Goal: Task Accomplishment & Management: Manage account settings

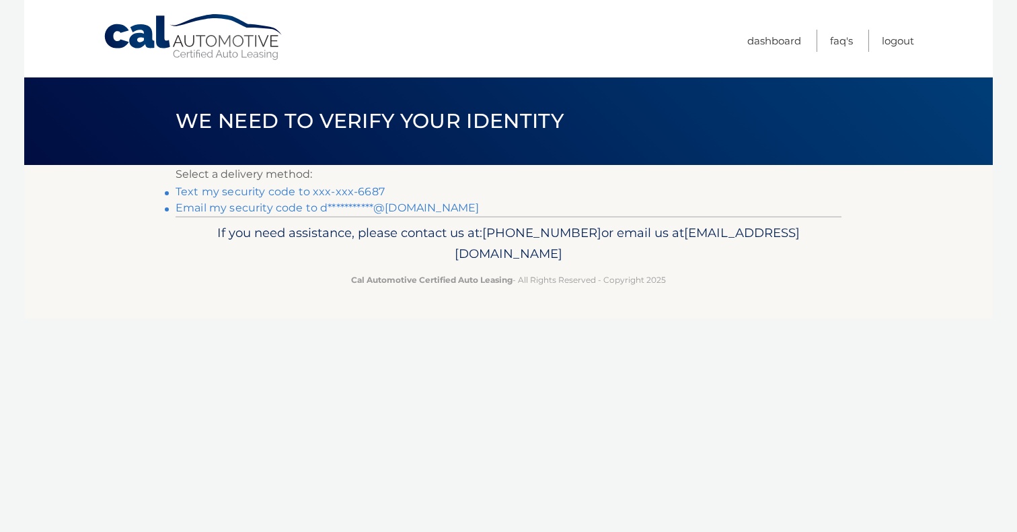
click at [282, 192] on link "Text my security code to xxx-xxx-6687" at bounding box center [280, 191] width 209 height 13
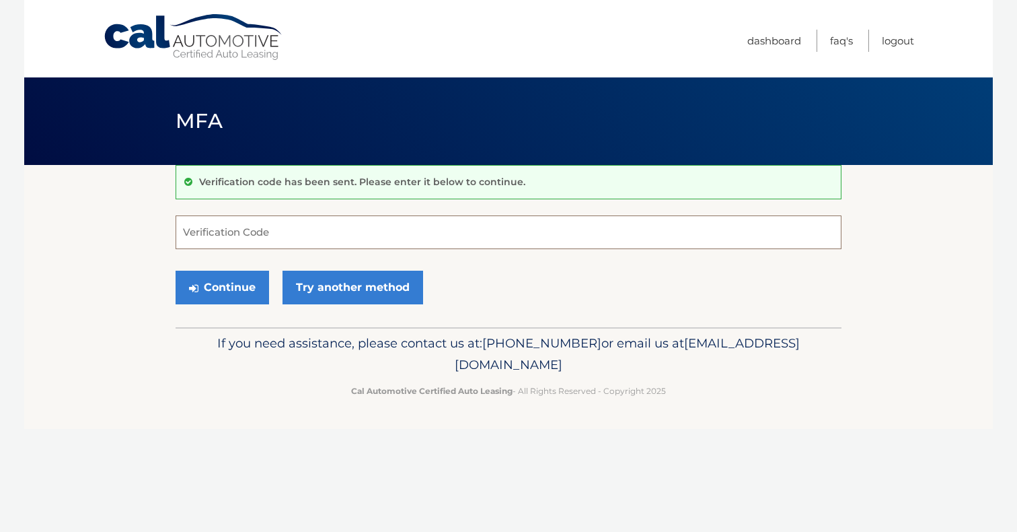
click at [273, 224] on input "Verification Code" at bounding box center [509, 232] width 666 height 34
type input "817628"
click at [242, 283] on button "Continue" at bounding box center [223, 287] width 94 height 34
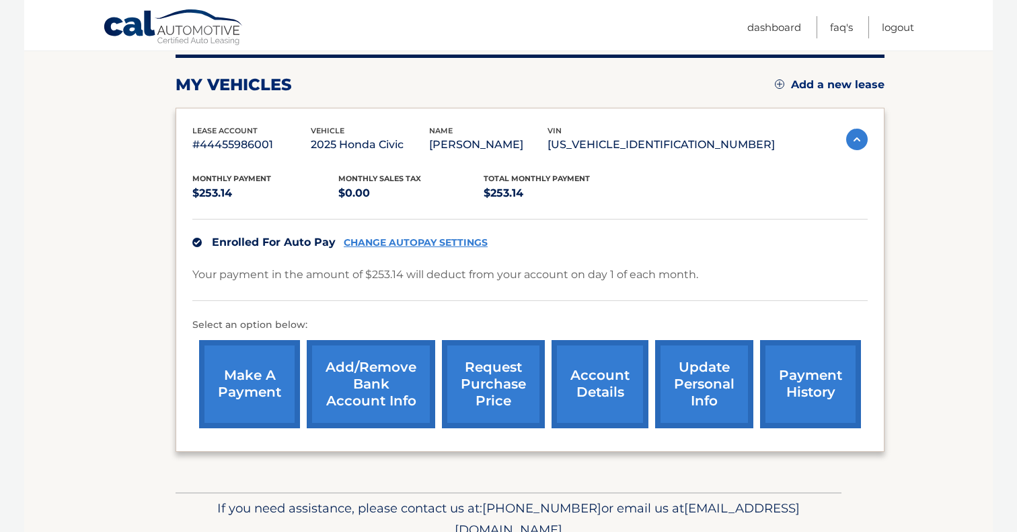
scroll to position [184, 0]
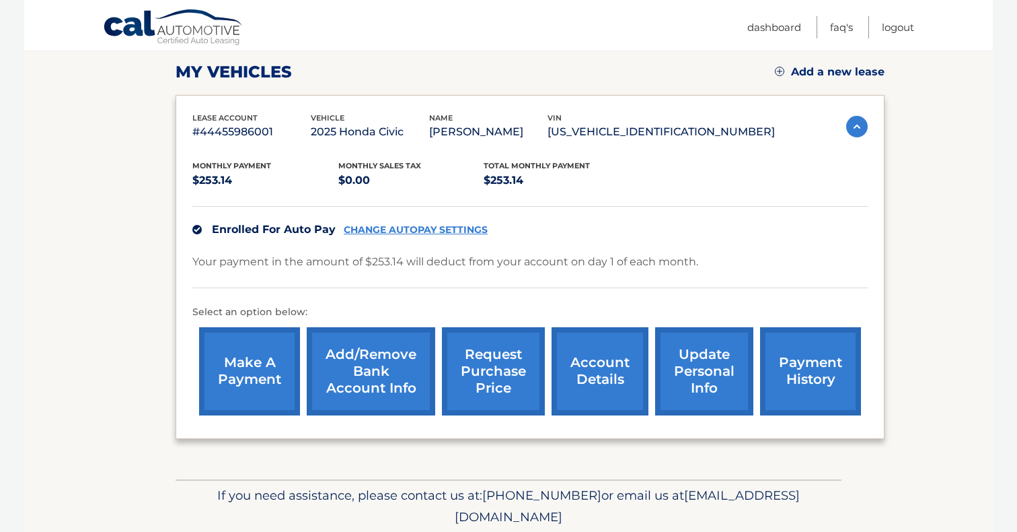
click at [238, 365] on link "make a payment" at bounding box center [249, 371] width 101 height 88
click at [799, 354] on link "payment history" at bounding box center [810, 371] width 101 height 88
click at [791, 26] on link "Dashboard" at bounding box center [775, 27] width 54 height 22
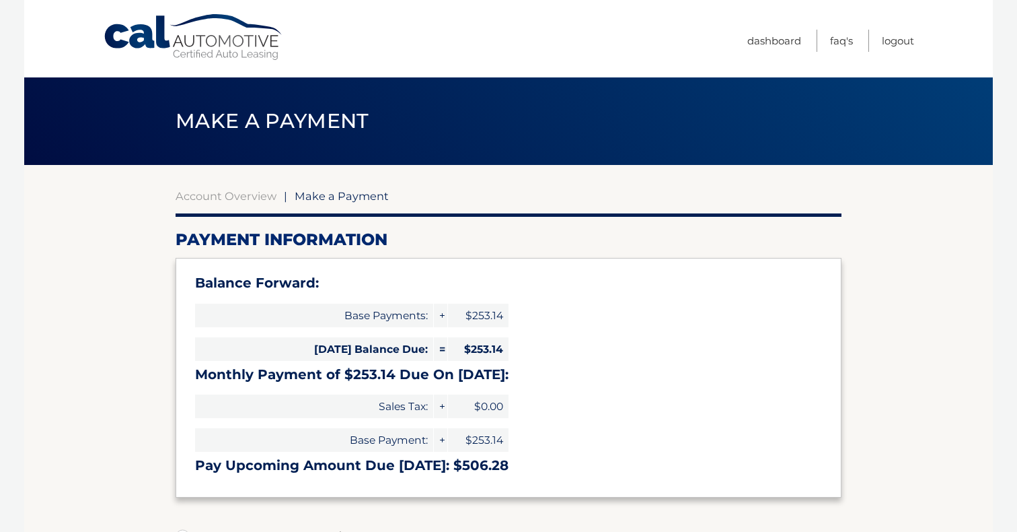
select select "NjBhYmIyZDAtYWFhZC00Y2I0LTgzMTUtMzM2ODRkMWRjYmY0"
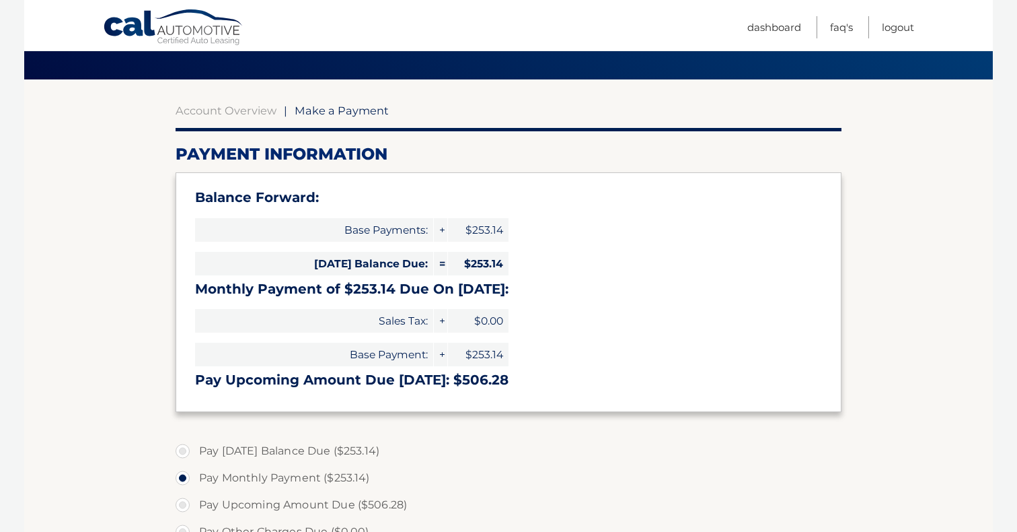
scroll to position [95, 0]
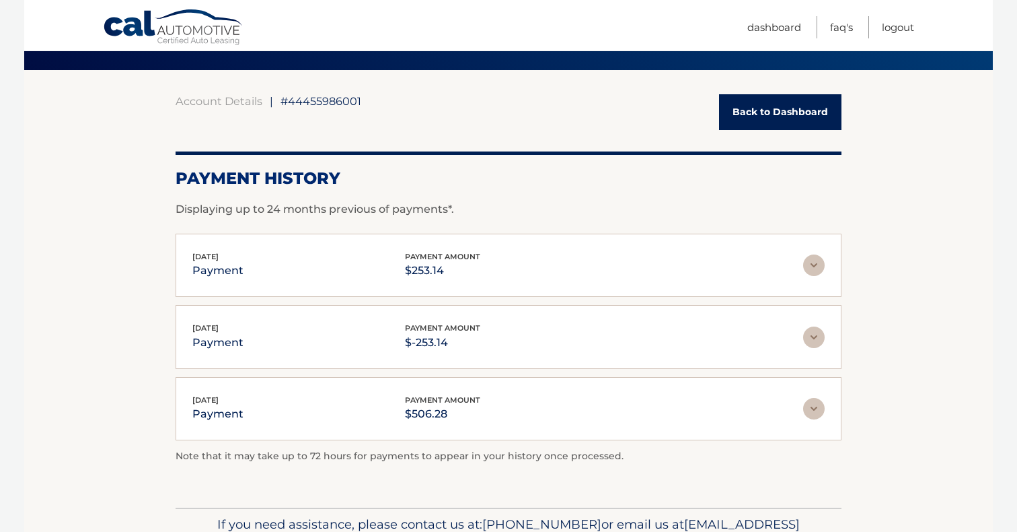
scroll to position [116, 0]
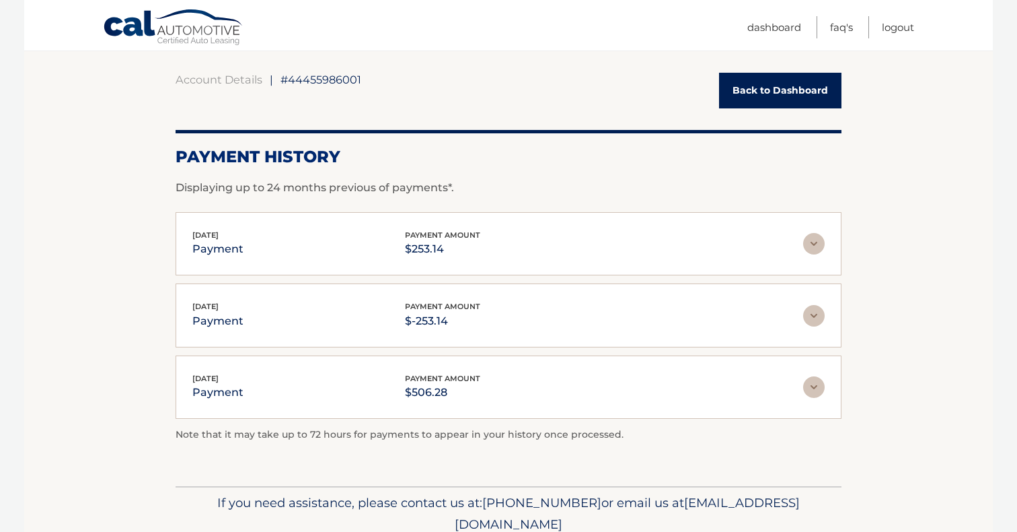
click at [806, 244] on img at bounding box center [814, 244] width 22 height 22
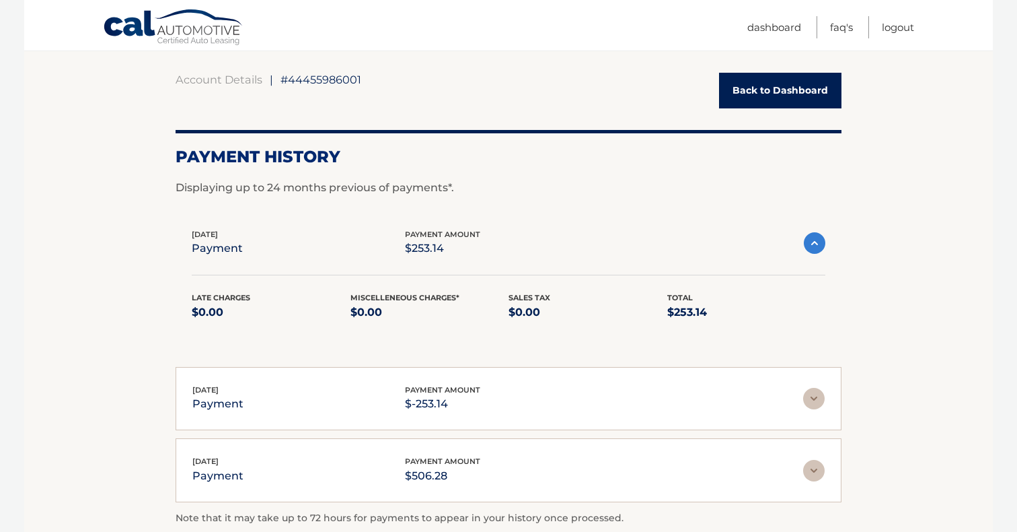
click at [806, 241] on img at bounding box center [815, 243] width 22 height 22
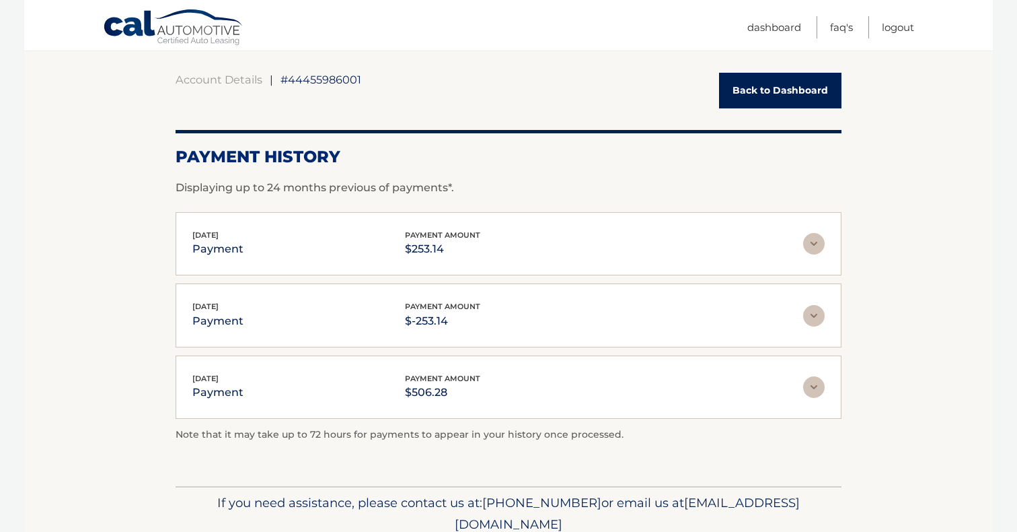
click at [815, 308] on img at bounding box center [814, 316] width 22 height 22
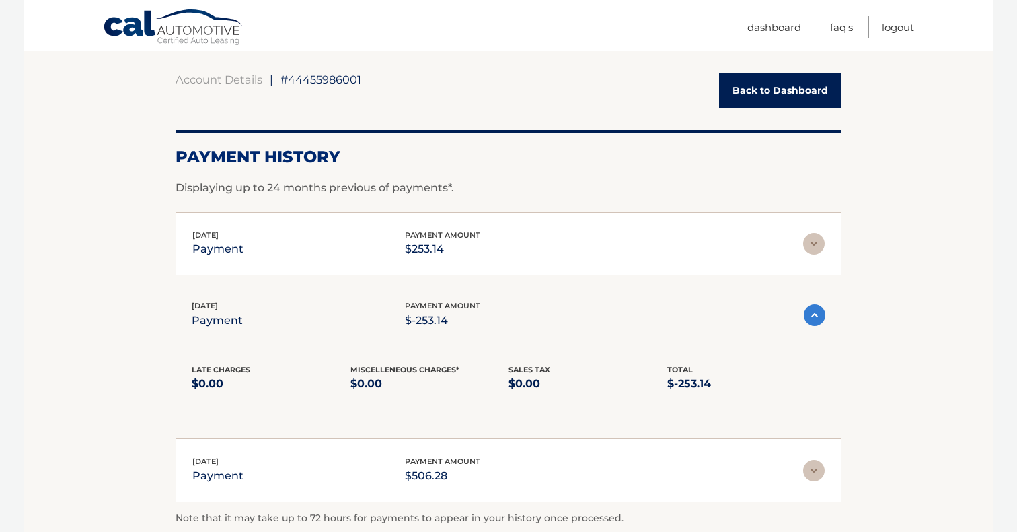
click at [815, 308] on img at bounding box center [815, 315] width 22 height 22
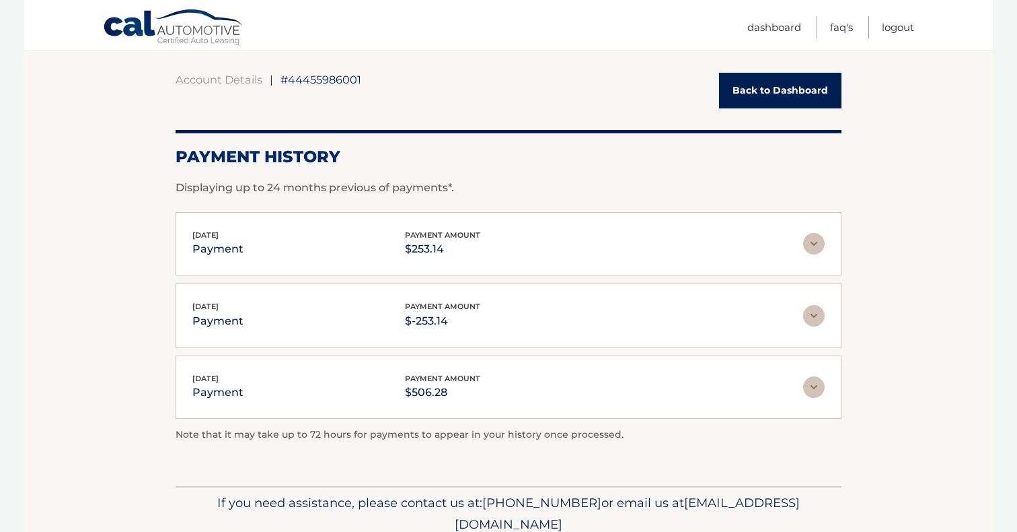
click at [334, 230] on div "Sep 02, 2025 payment payment amount $253.14" at bounding box center [497, 244] width 611 height 30
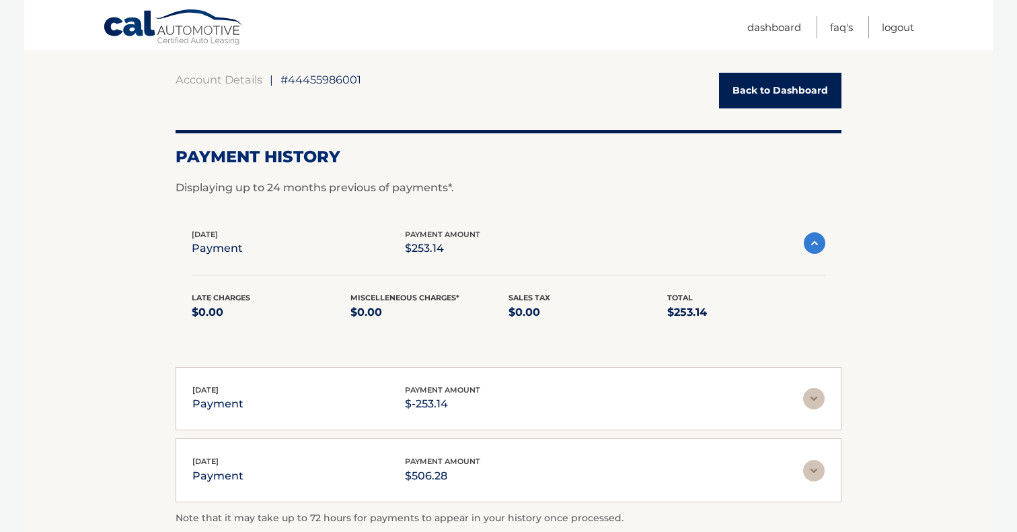
click at [256, 239] on div "Sep 02, 2025 payment payment amount $253.14" at bounding box center [498, 243] width 612 height 30
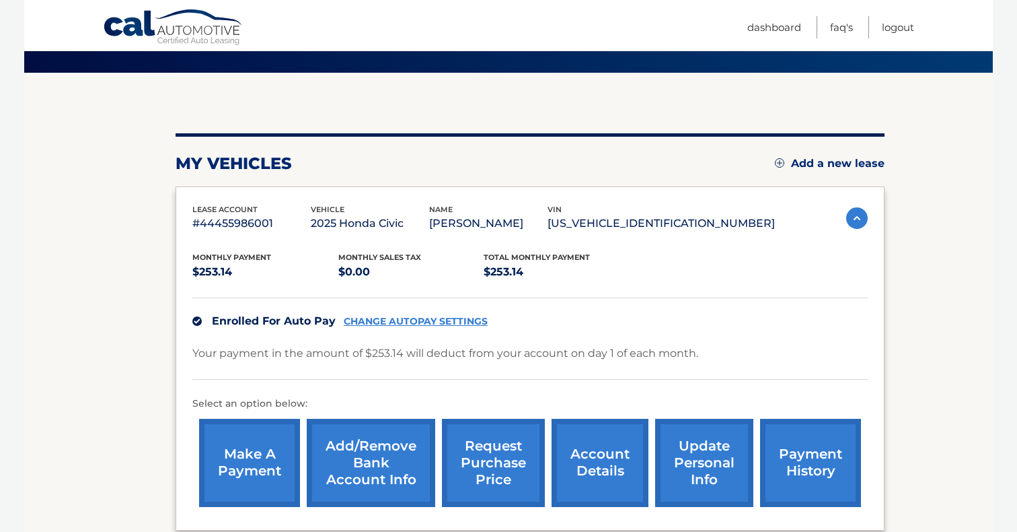
scroll to position [95, 0]
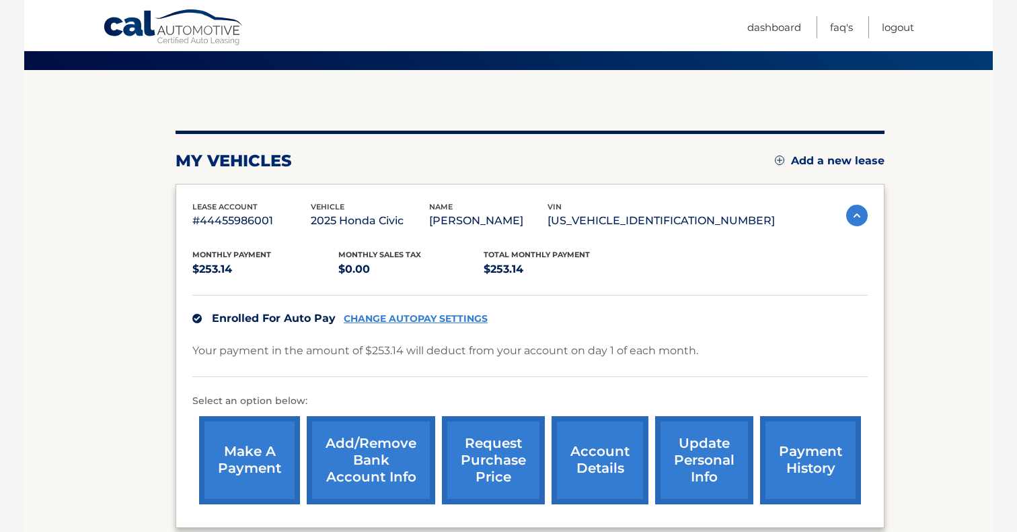
click at [587, 445] on link "account details" at bounding box center [600, 460] width 97 height 88
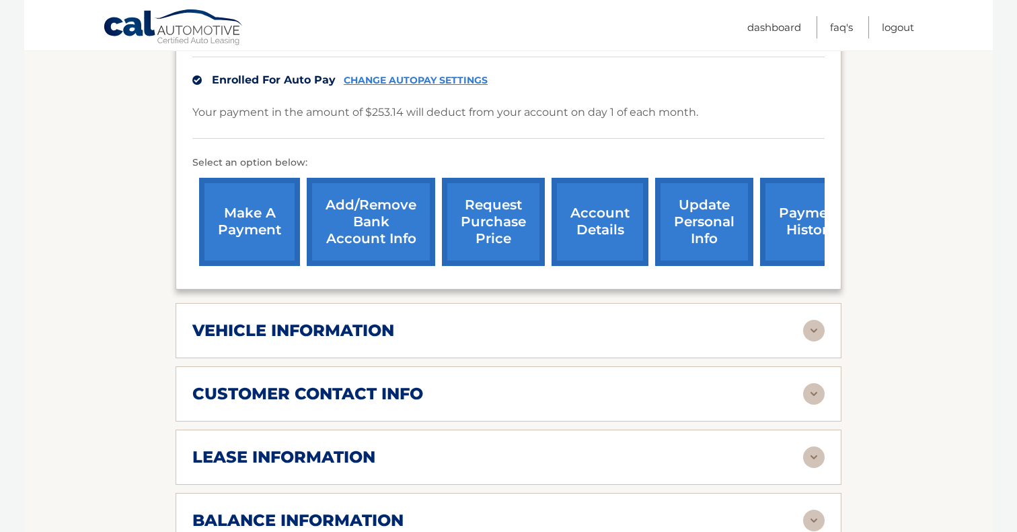
scroll to position [431, 0]
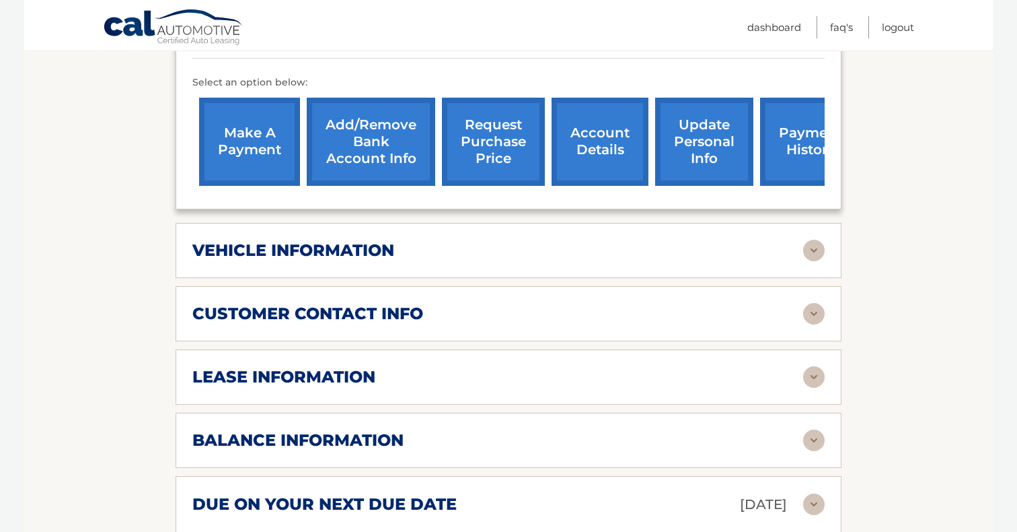
click at [322, 244] on h2 "vehicle information" at bounding box center [293, 250] width 202 height 20
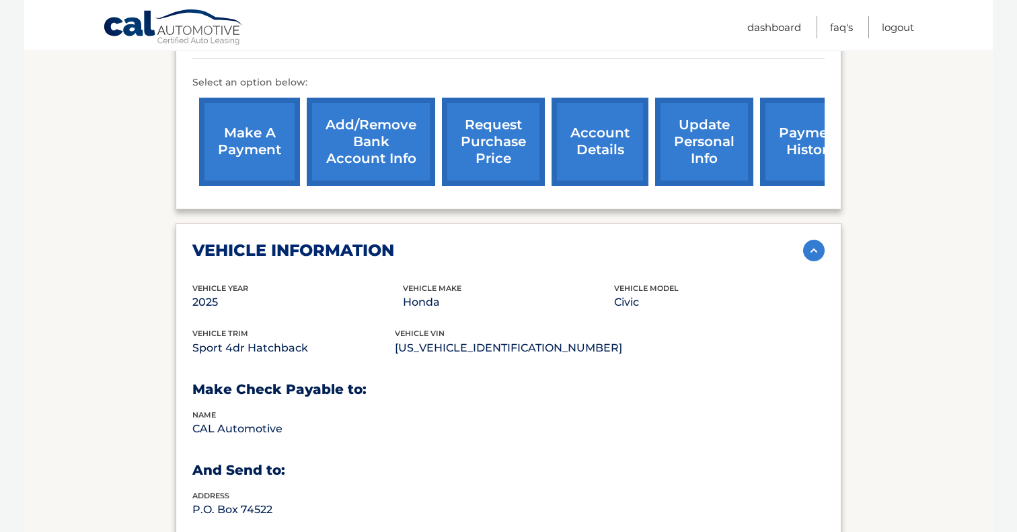
click at [322, 244] on h2 "vehicle information" at bounding box center [293, 250] width 202 height 20
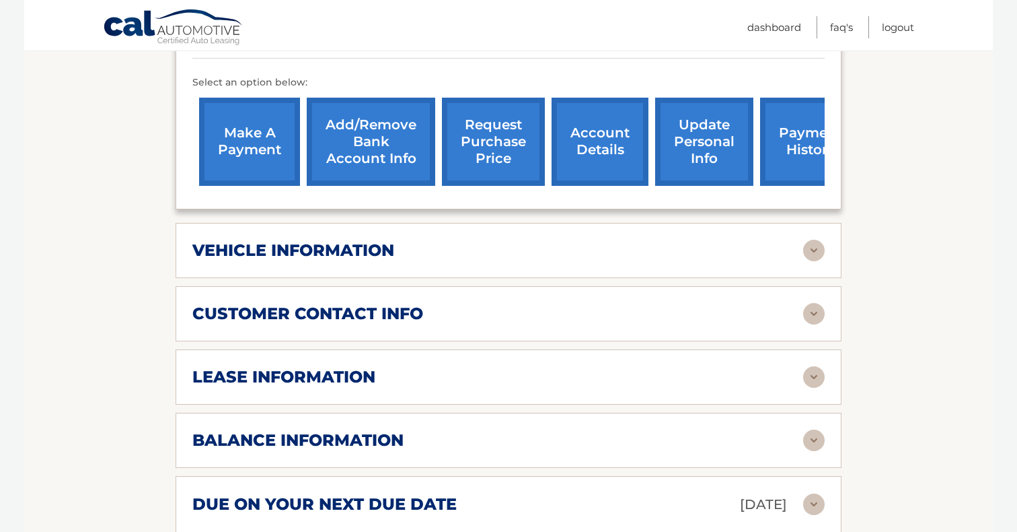
click at [763, 131] on link "payment history" at bounding box center [810, 142] width 101 height 88
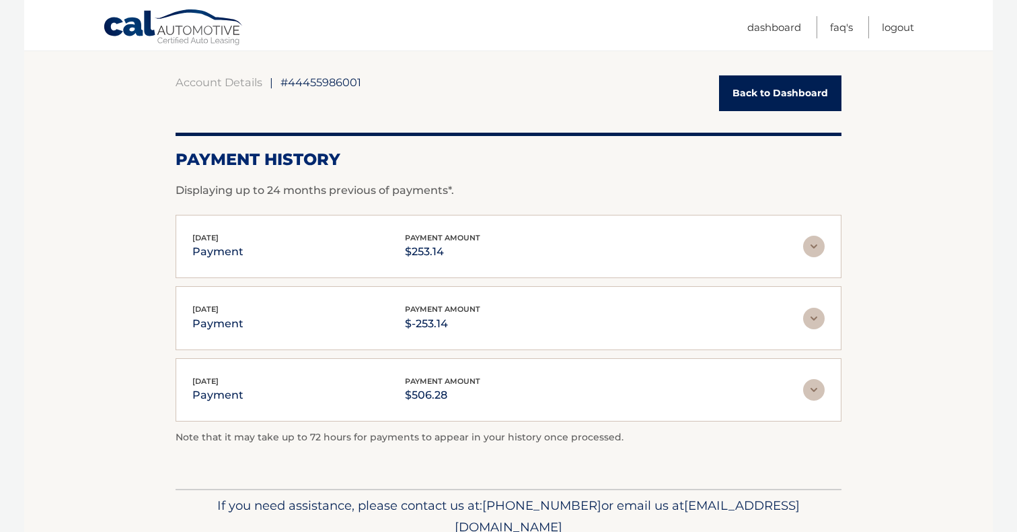
scroll to position [114, 0]
click at [815, 314] on img at bounding box center [814, 318] width 22 height 22
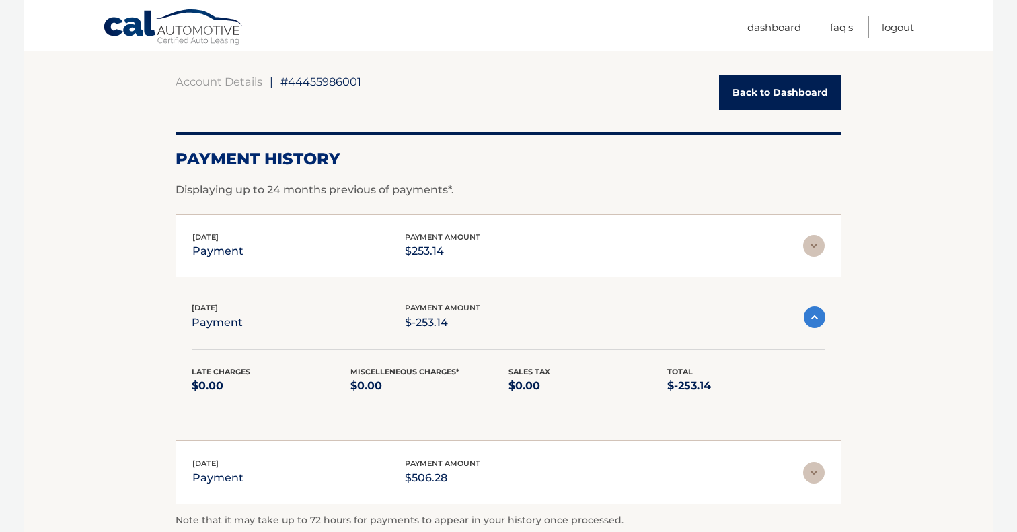
click at [818, 240] on img at bounding box center [814, 246] width 22 height 22
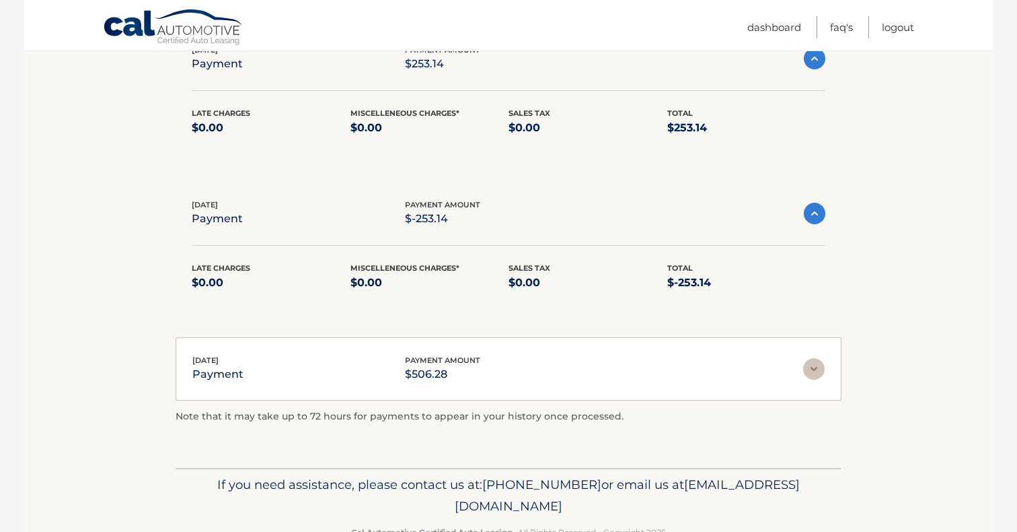
scroll to position [303, 0]
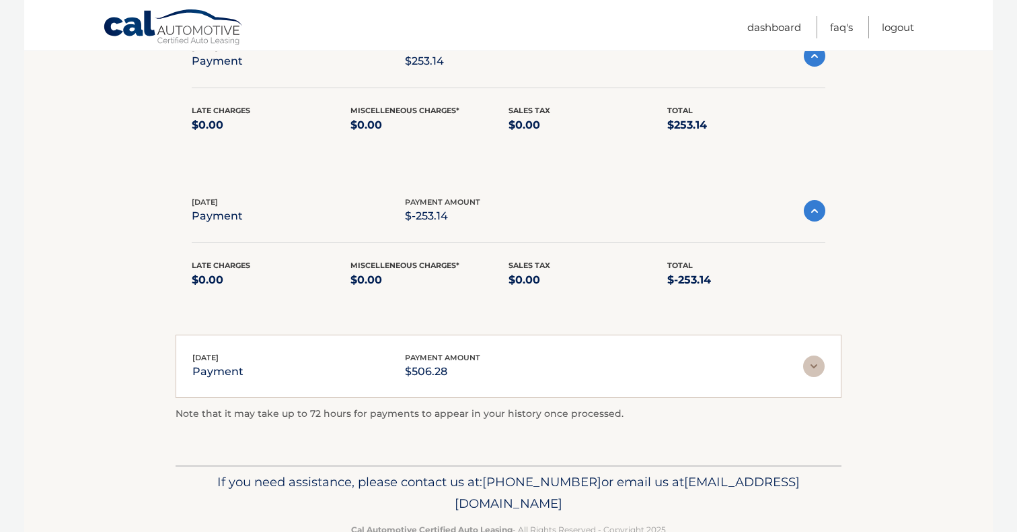
click at [822, 357] on img at bounding box center [814, 366] width 22 height 22
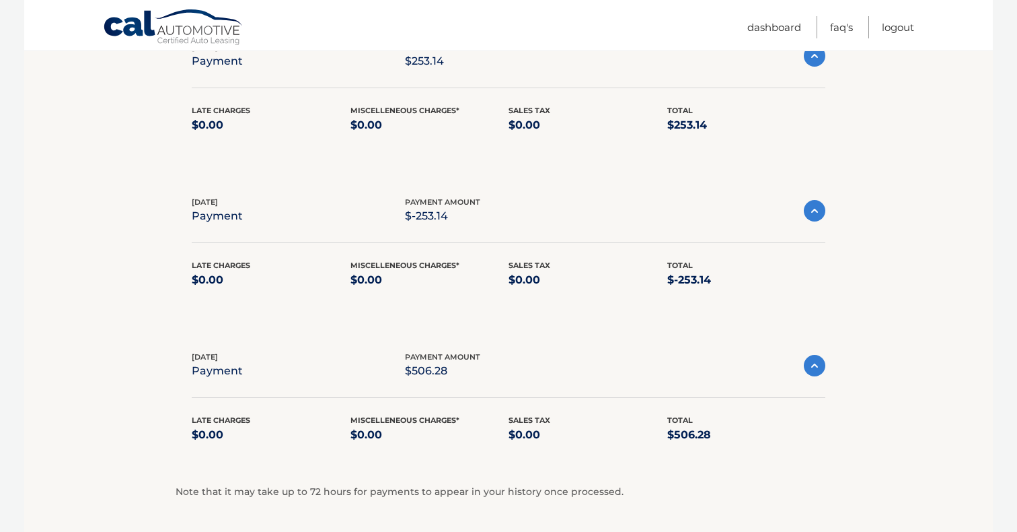
click at [821, 360] on img at bounding box center [815, 366] width 22 height 22
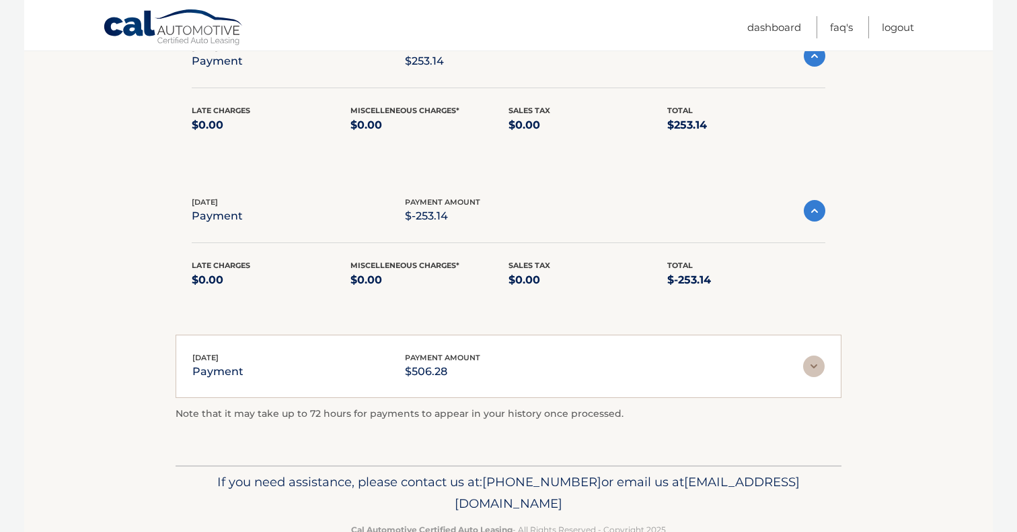
click at [818, 213] on img at bounding box center [815, 211] width 22 height 22
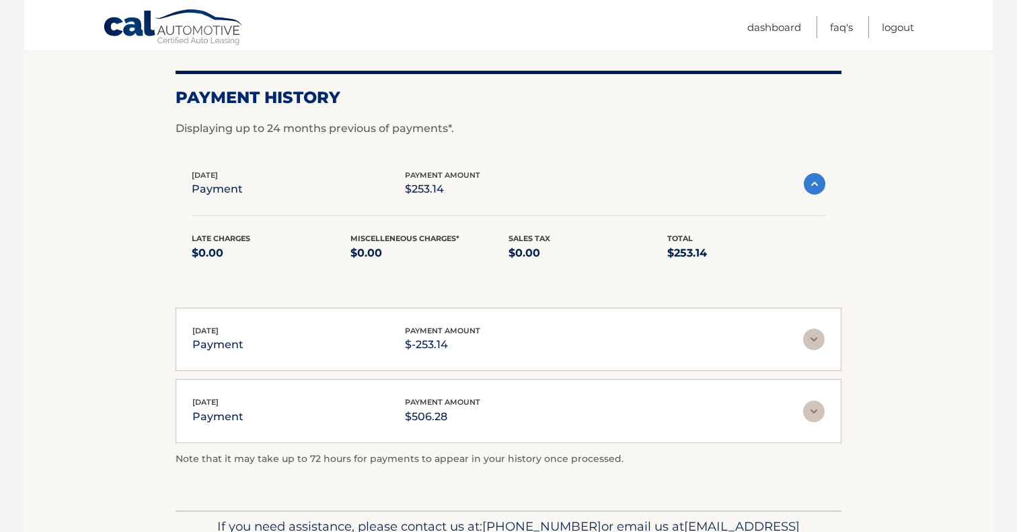
scroll to position [131, 0]
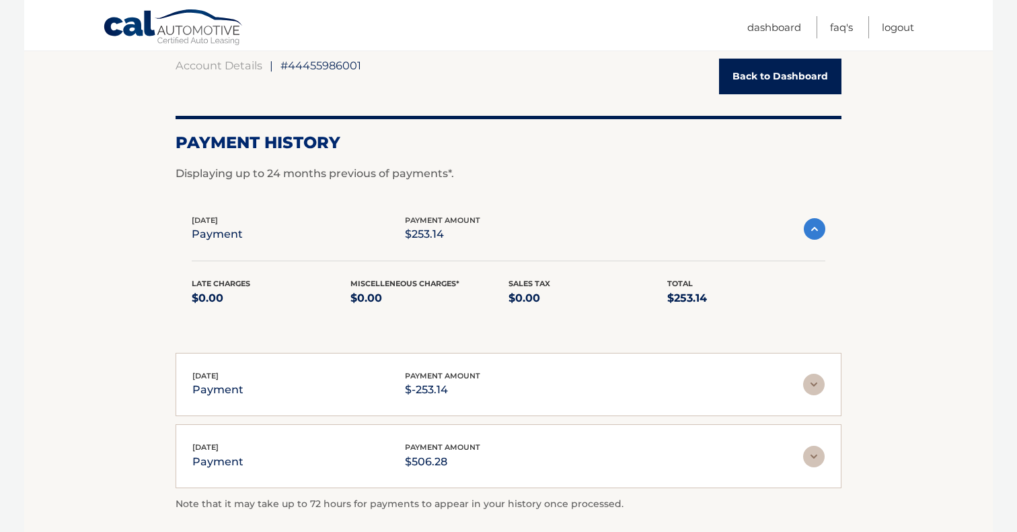
click at [814, 241] on div "[DATE] payment payment amount $253.14" at bounding box center [509, 229] width 634 height 30
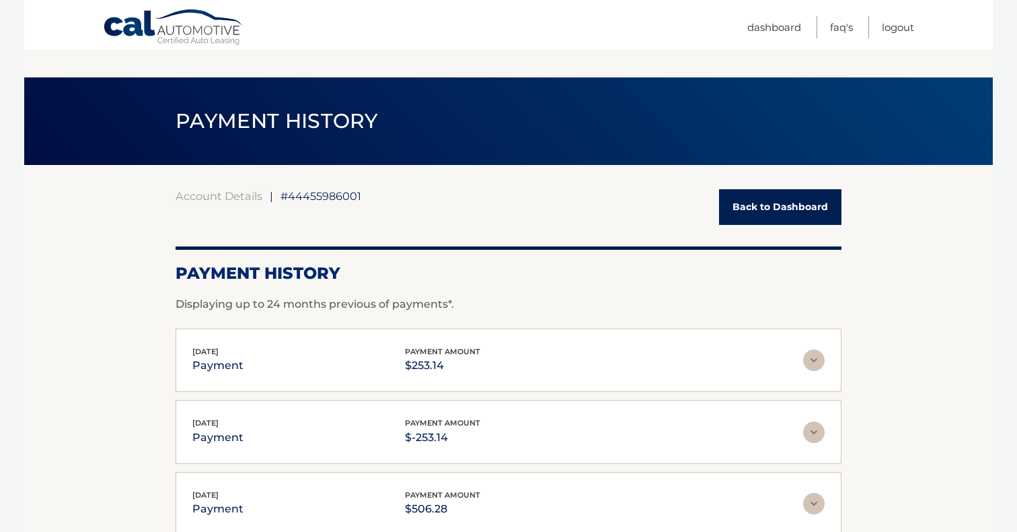
scroll to position [172, 0]
